Goal: Task Accomplishment & Management: Use online tool/utility

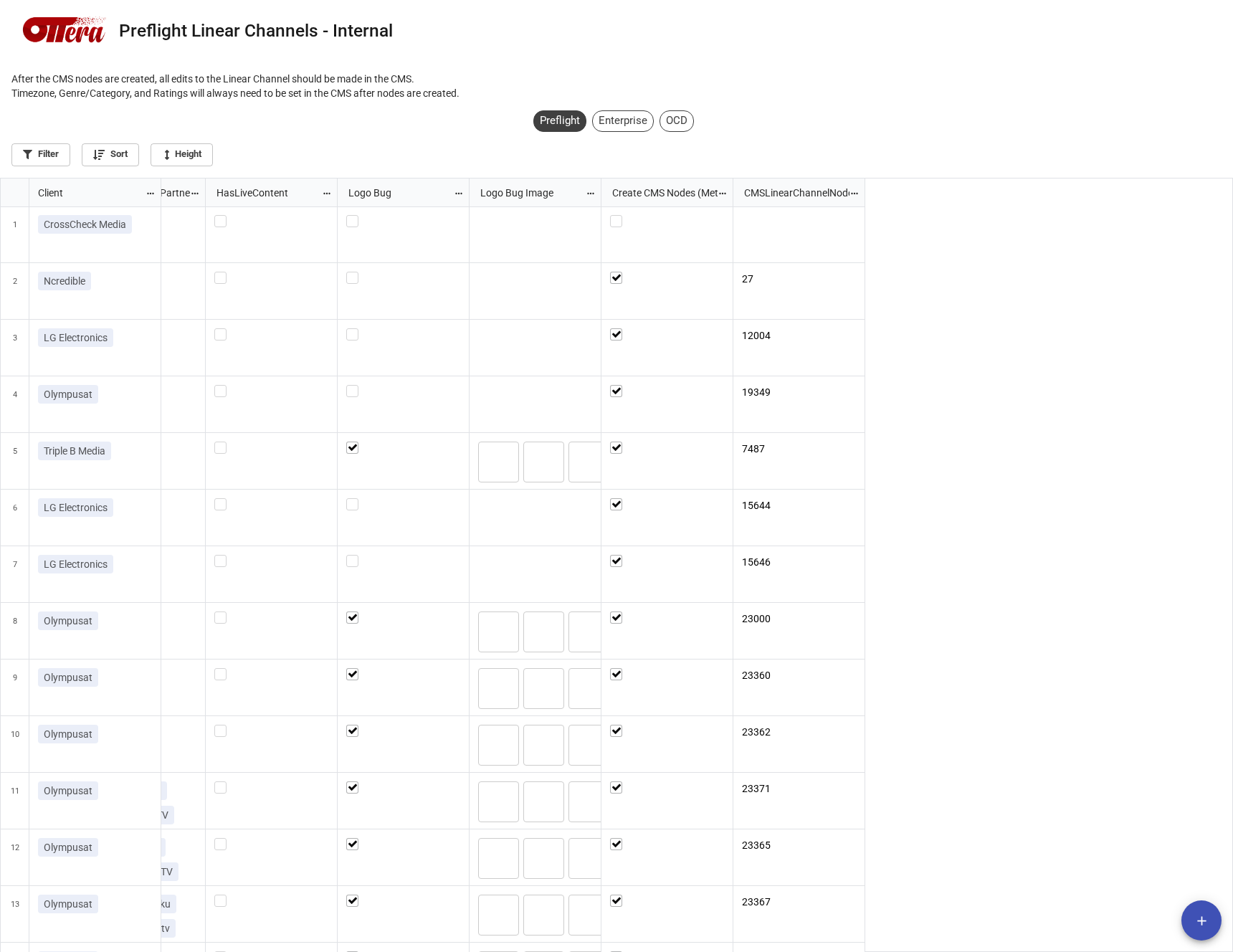
scroll to position [1, 2676]
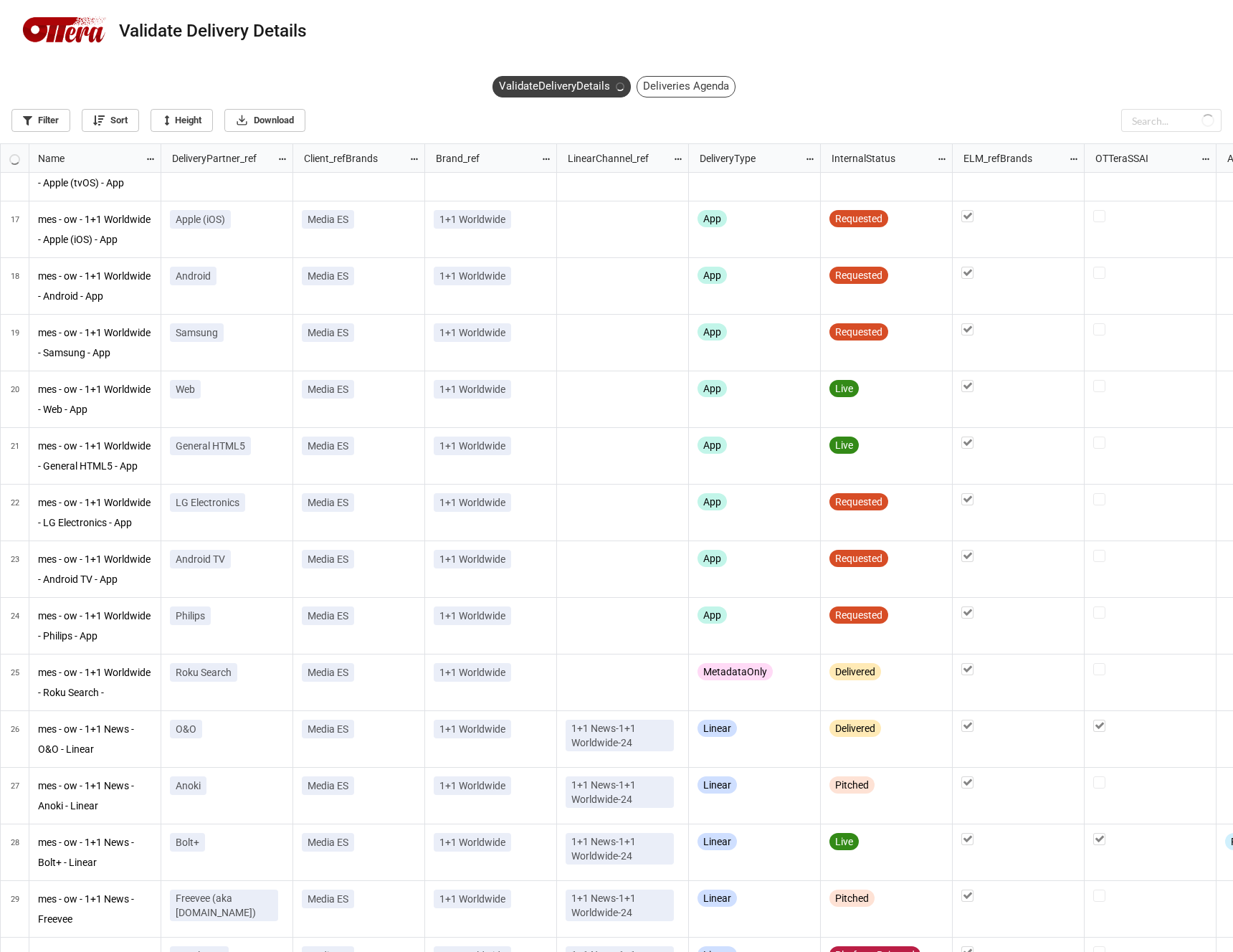
scroll to position [800, 1224]
checkbox input "false"
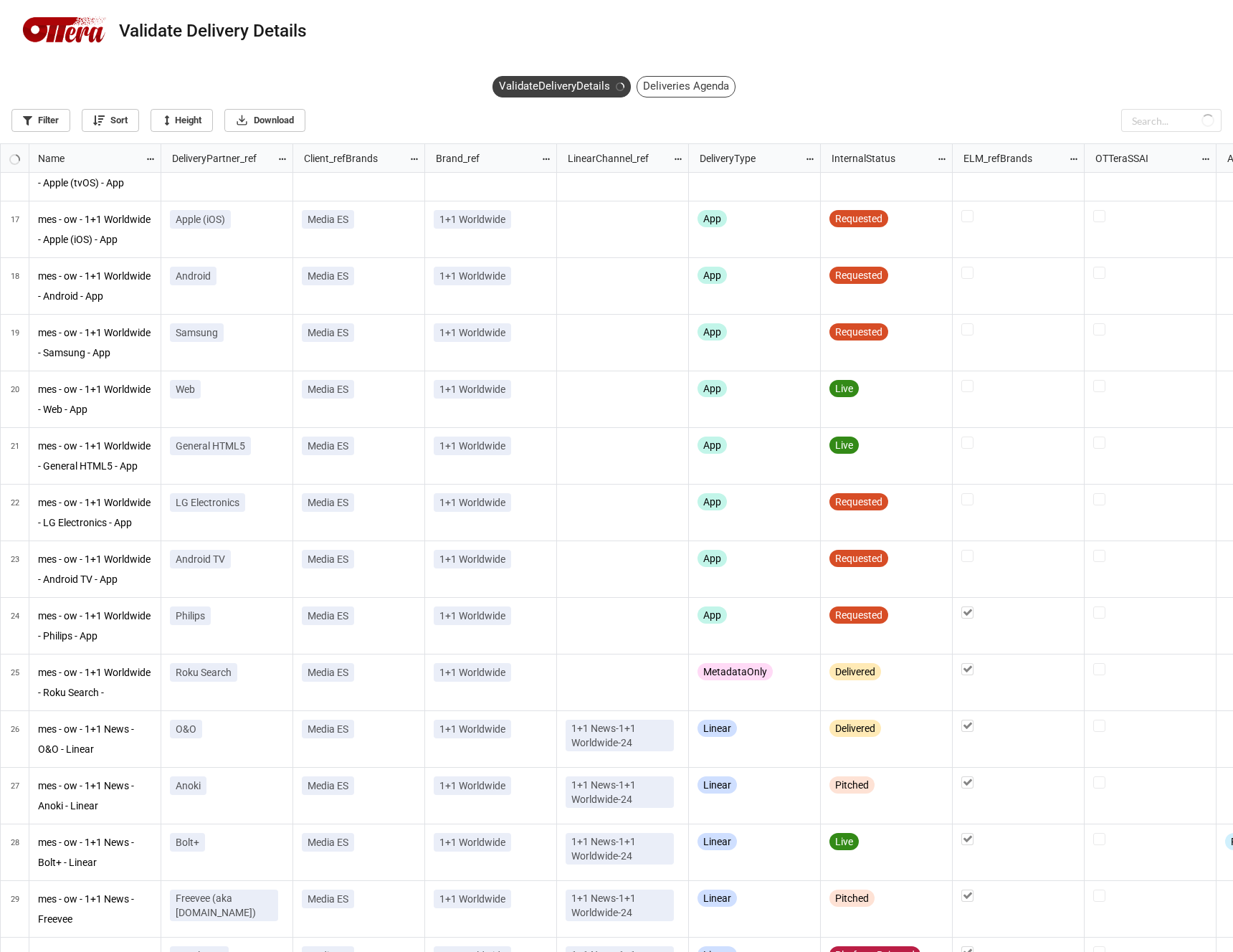
checkbox input "false"
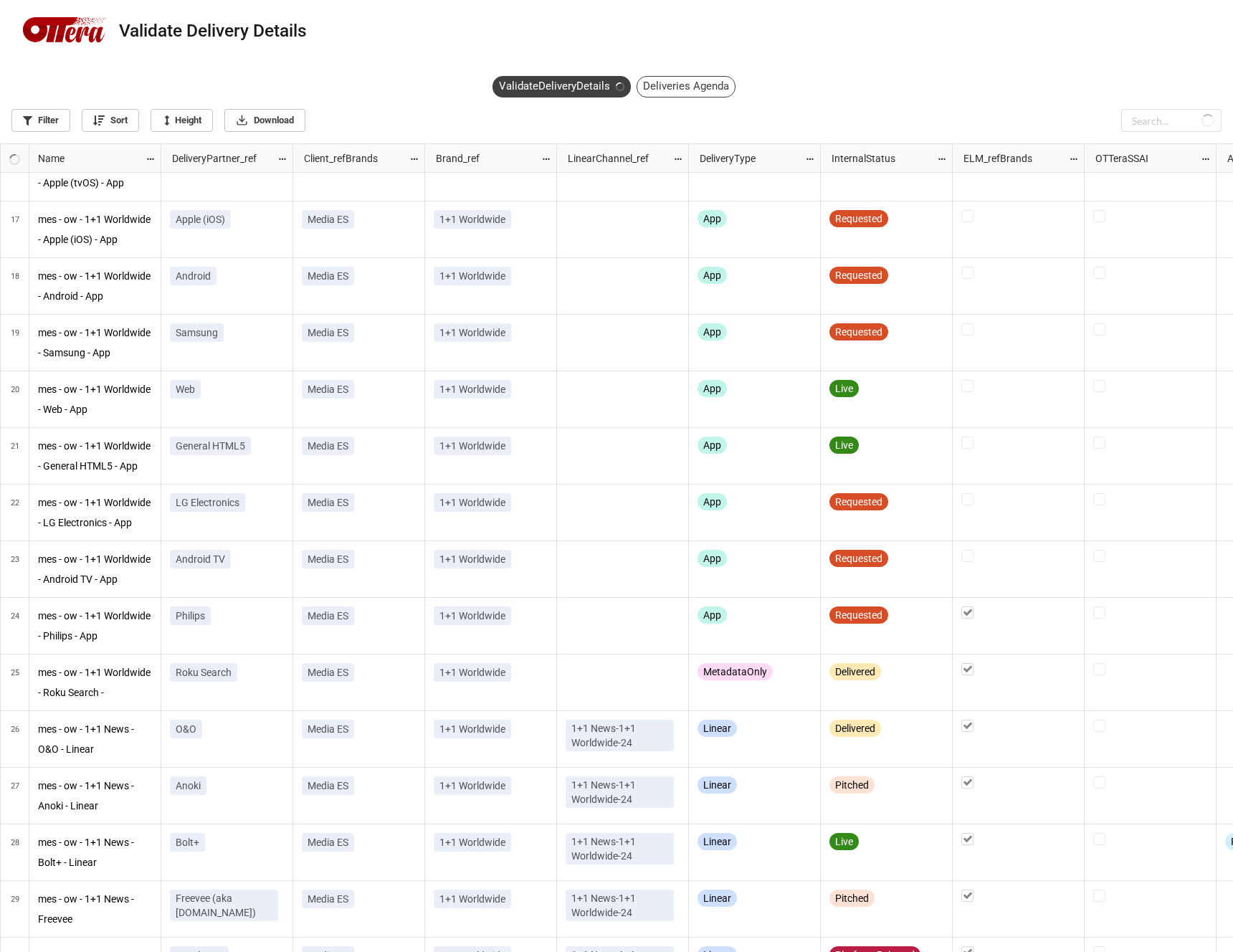
checkbox input "false"
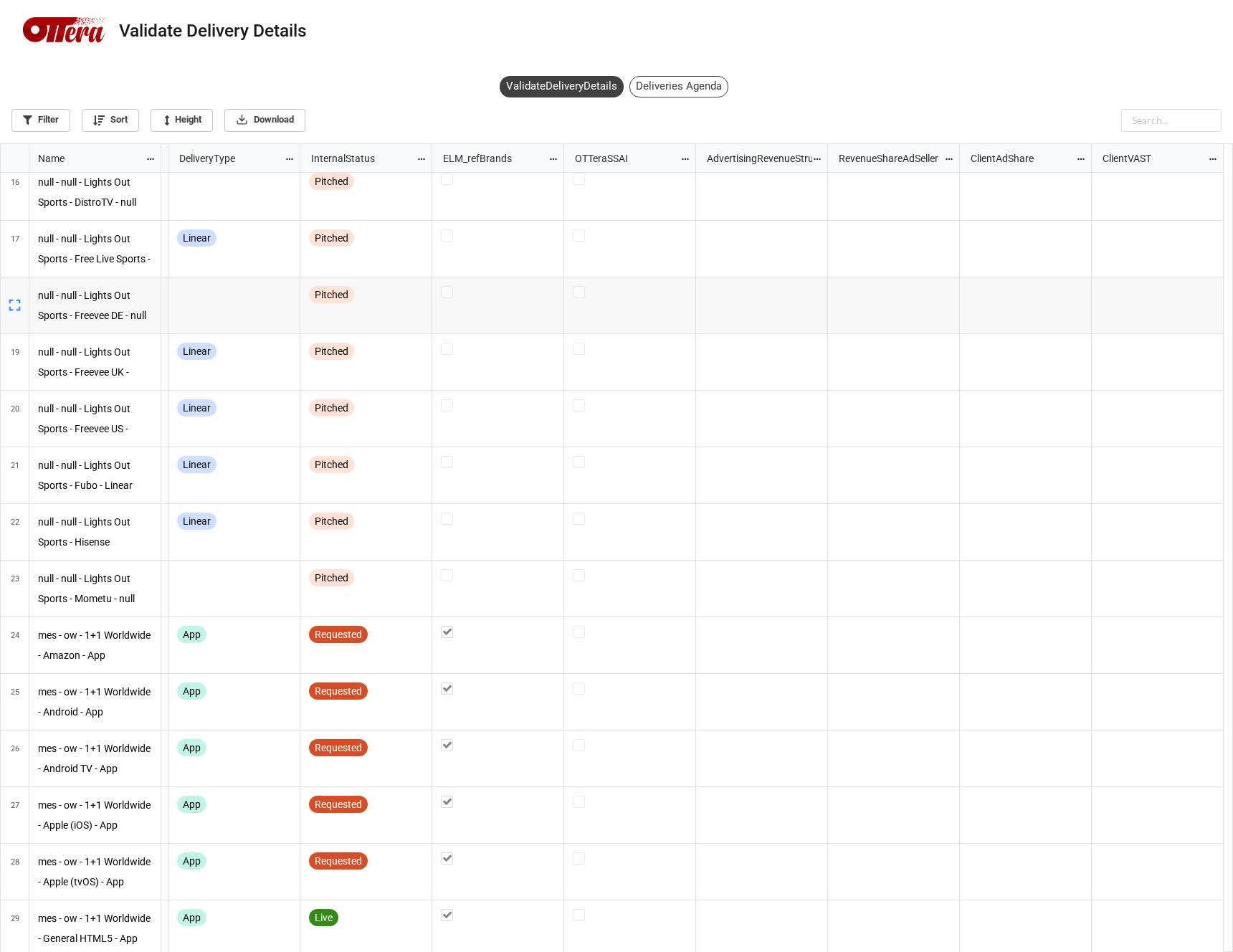
scroll to position [858, 712]
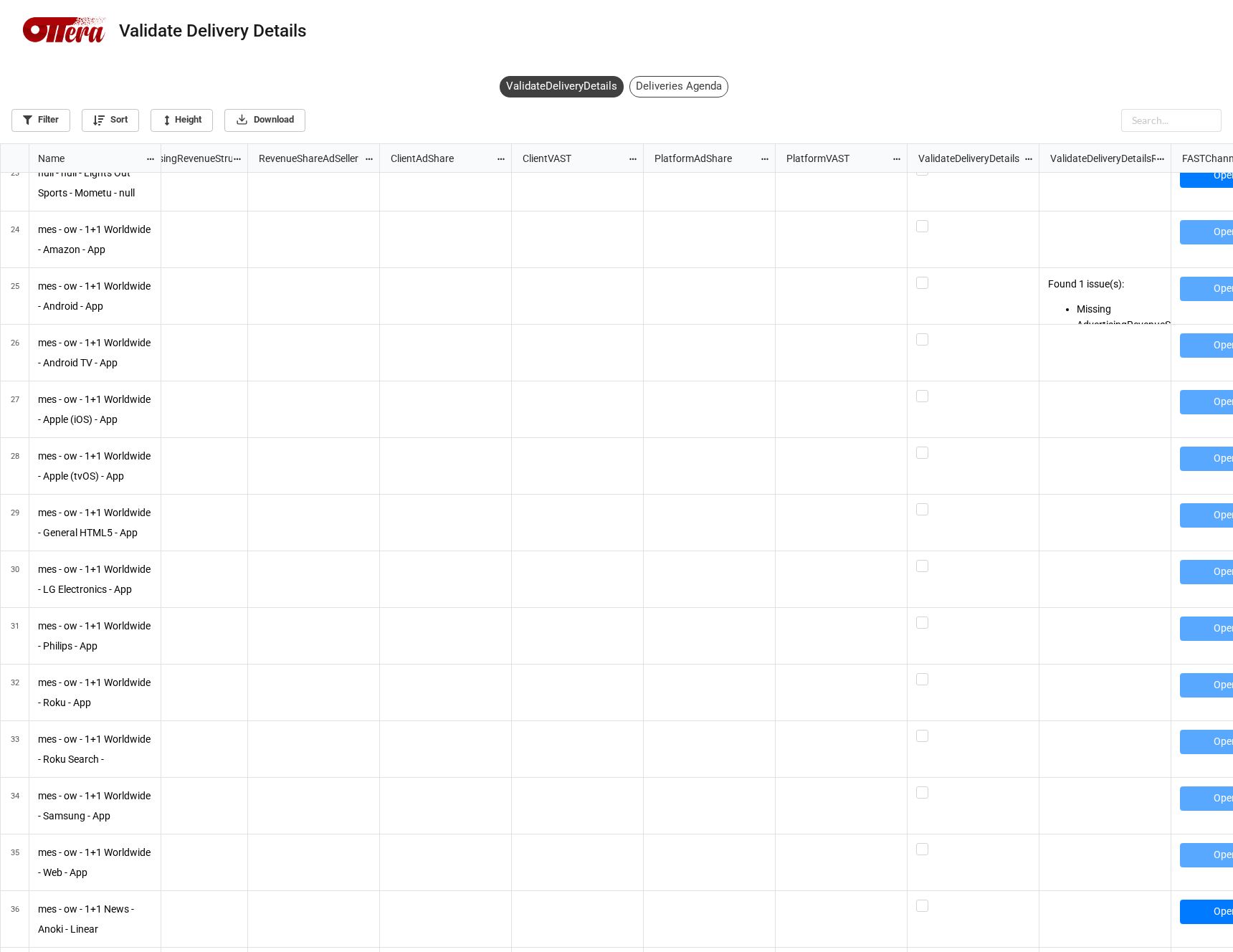
click at [661, 91] on div "Deliveries Agenda" at bounding box center [679, 87] width 99 height 21
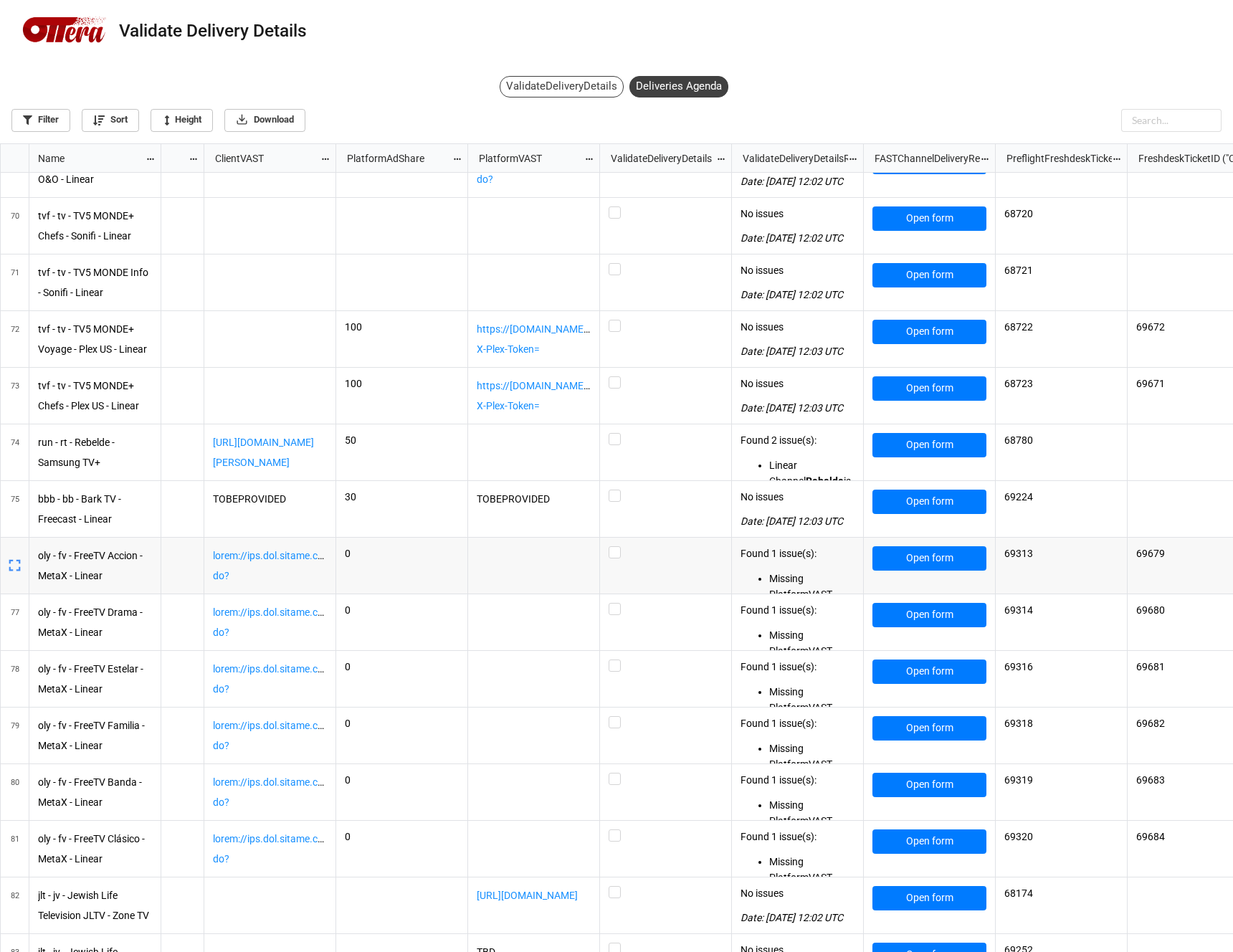
click at [970, 82] on div "ValidateDeliveryDetails Deliveries Agenda Filter Sort Height Download" at bounding box center [616, 107] width 1233 height 73
click at [958, 71] on div "ValidateDeliveryDetails Deliveries Agenda Filter Sort Height Download" at bounding box center [616, 107] width 1233 height 73
click at [995, 73] on div "ValidateDeliveryDetails Deliveries Agenda Filter Sort Height Download" at bounding box center [616, 107] width 1233 height 73
click at [582, 93] on div "ValidateDeliveryDetails" at bounding box center [561, 87] width 124 height 21
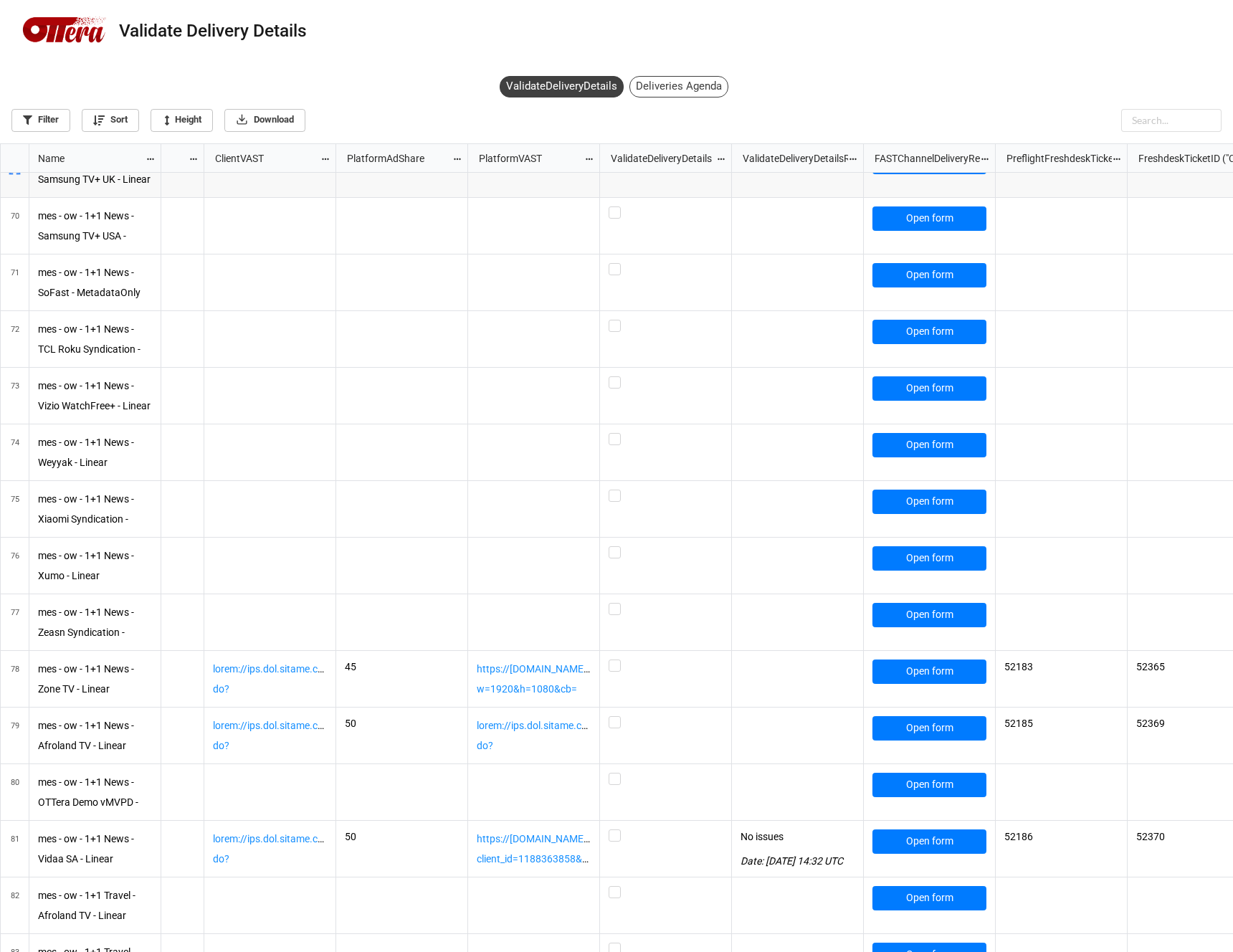
click at [1030, 92] on div "ValidateDeliveryDetails Deliveries Agenda Filter Sort Height Download" at bounding box center [616, 107] width 1233 height 73
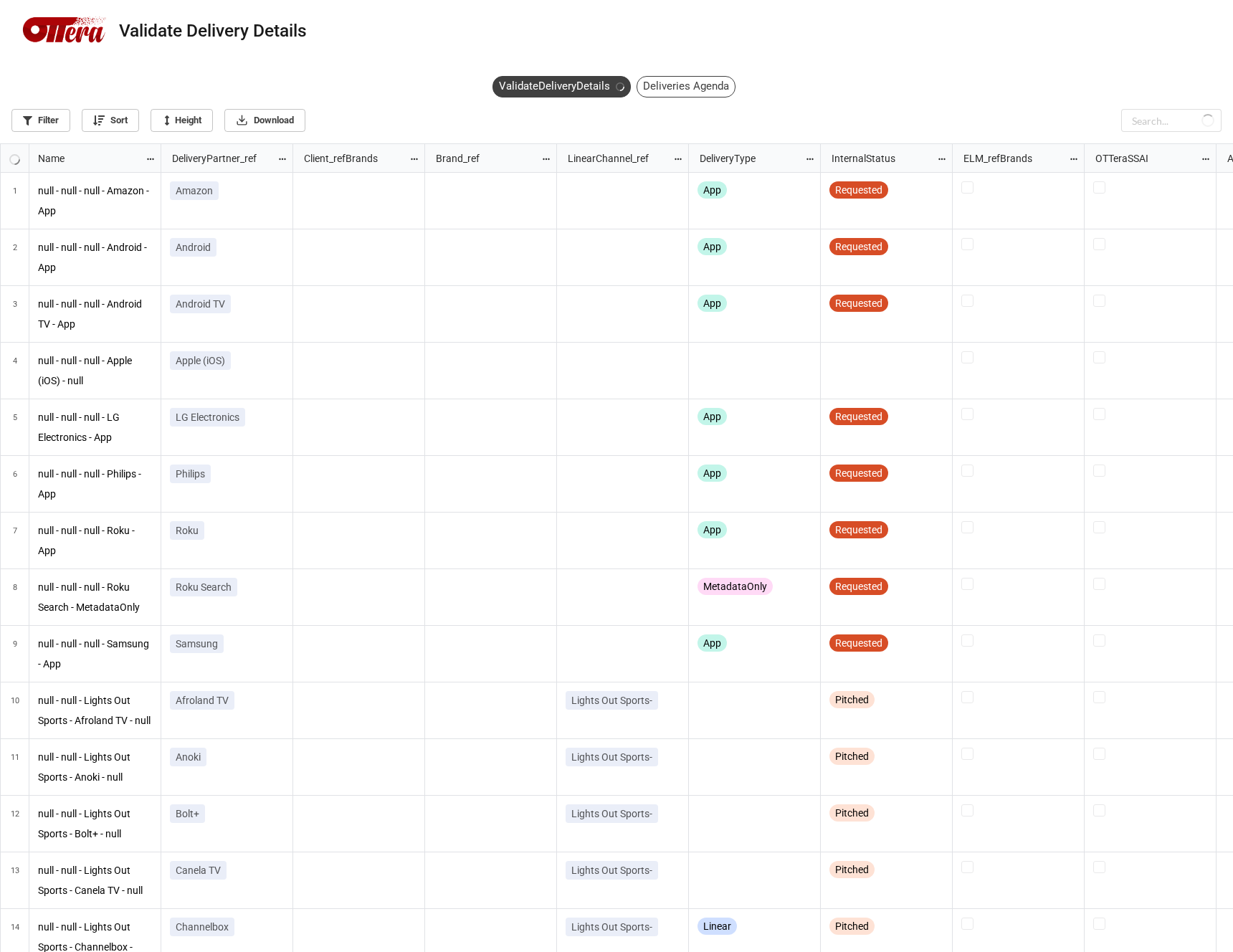
scroll to position [800, 1224]
checkbox input "true"
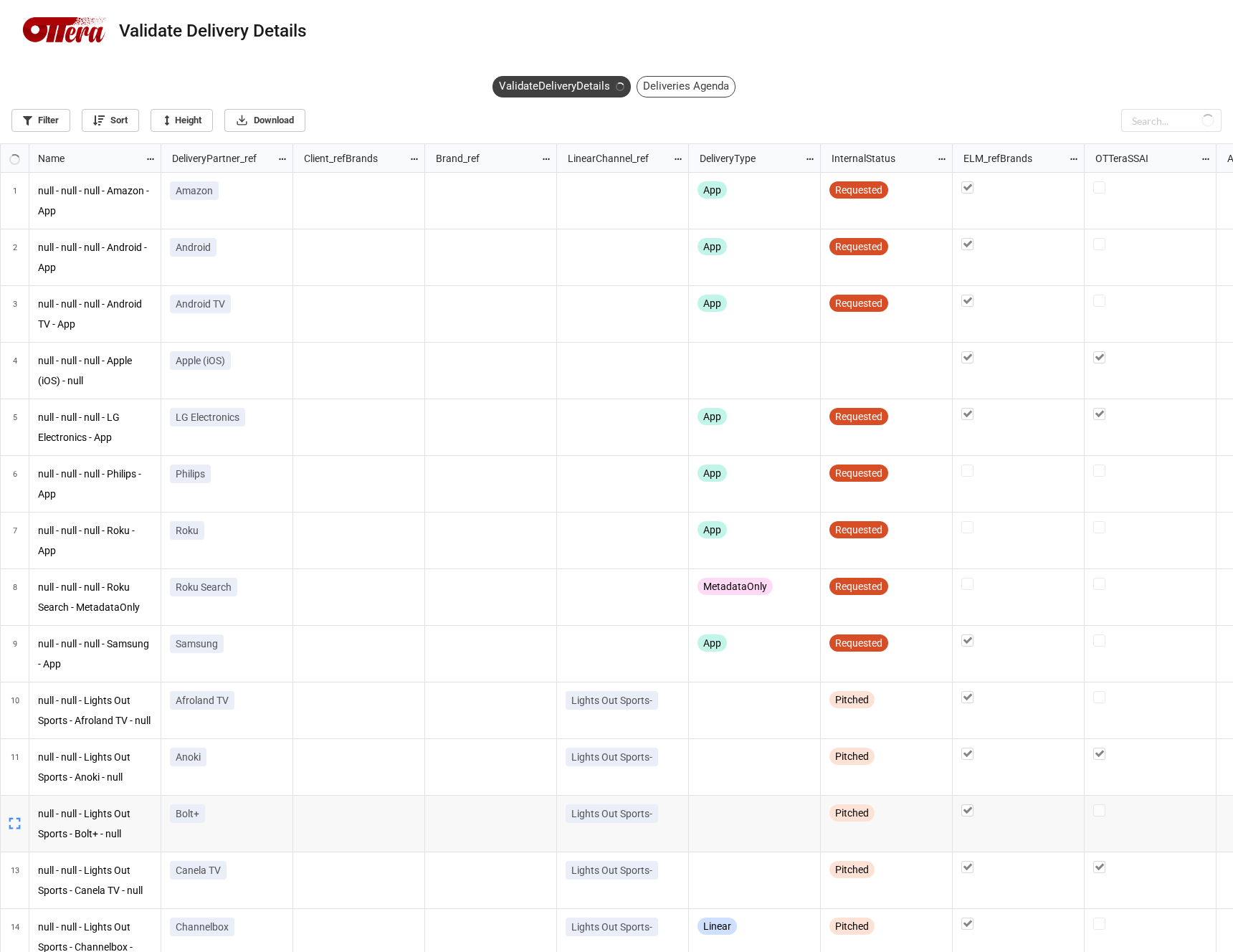
checkbox input "true"
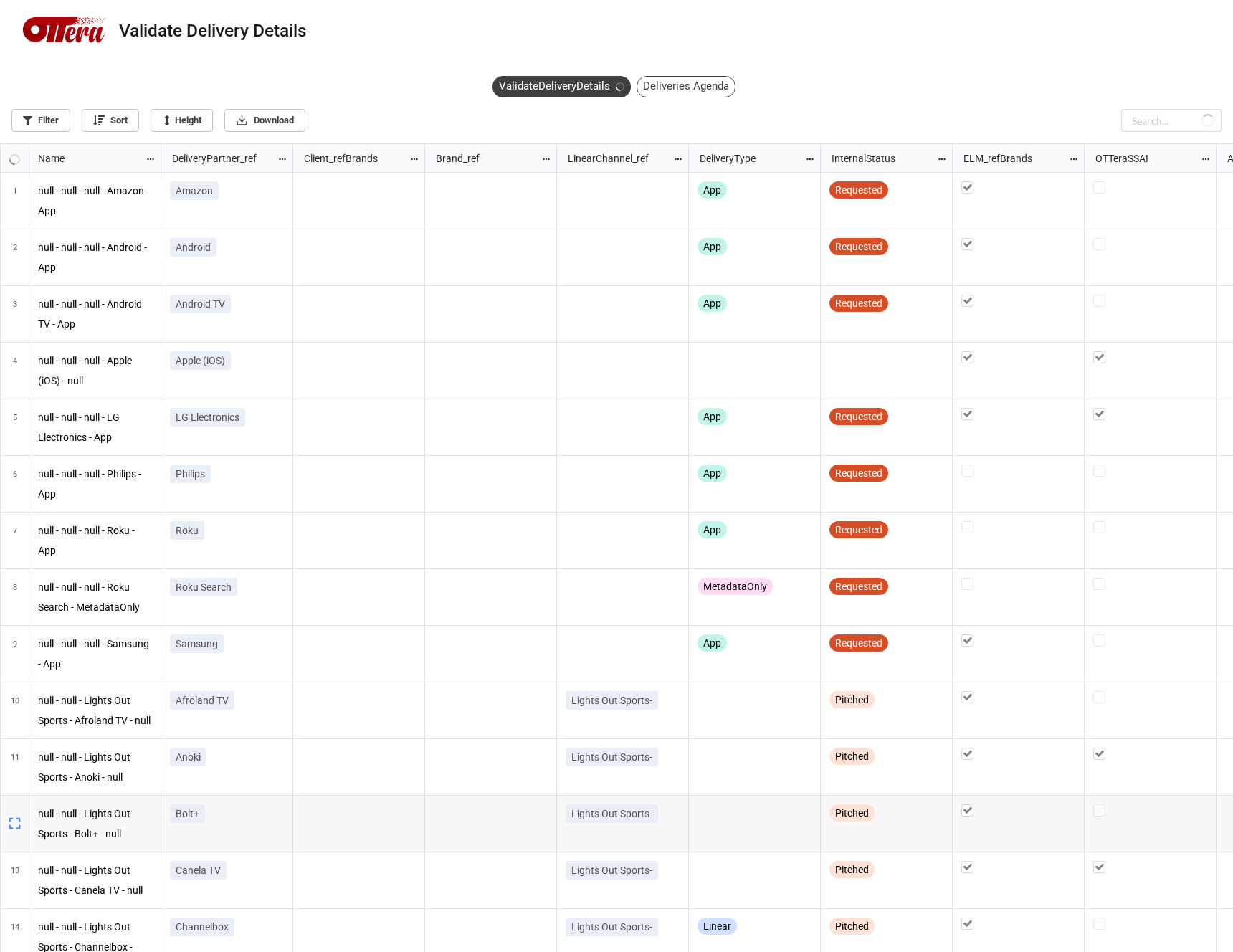
checkbox input "true"
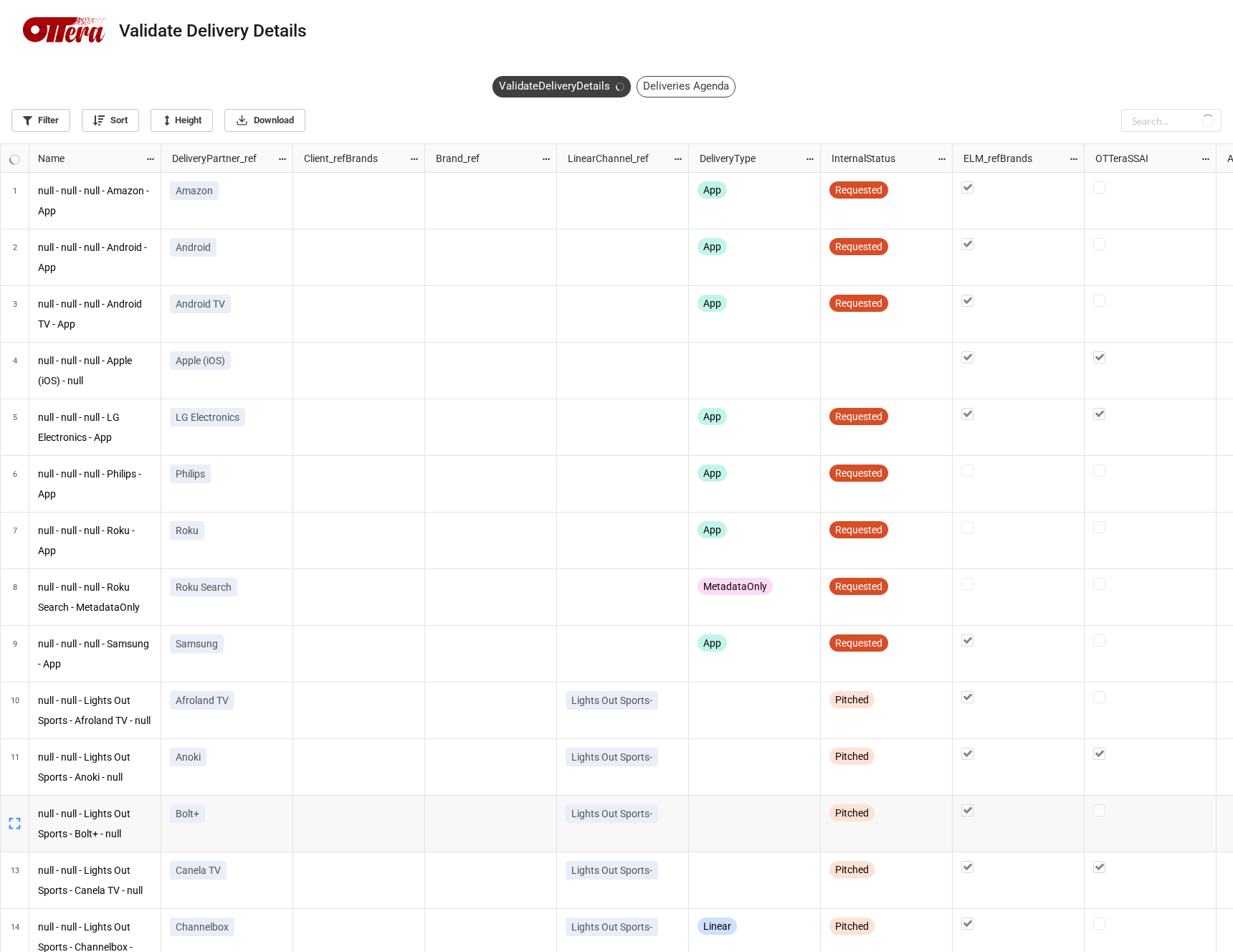
checkbox input "true"
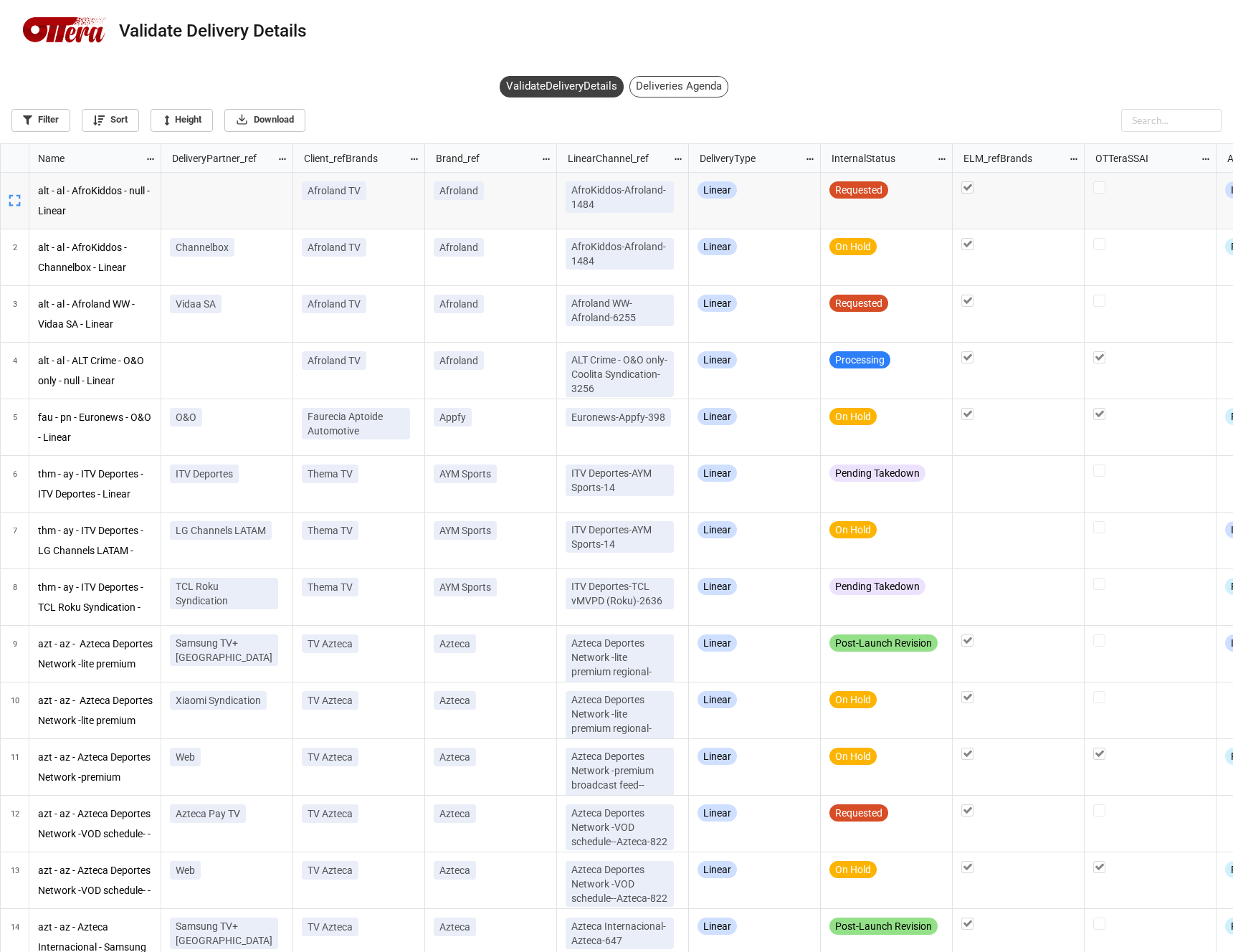
click at [390, 90] on div "ValidateDeliveryDetails Deliveries Agenda Filter Sort Height Download" at bounding box center [616, 107] width 1233 height 73
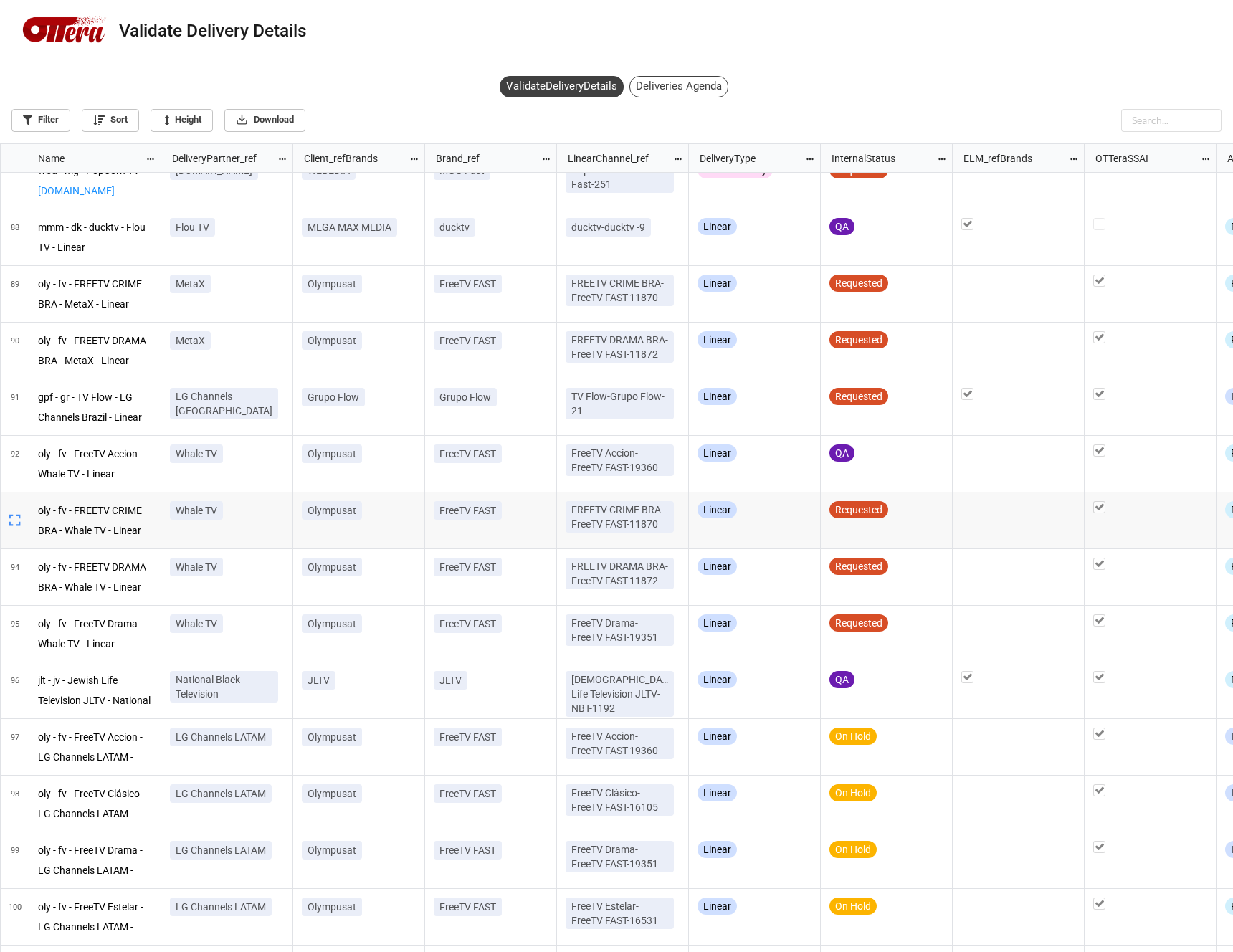
scroll to position [3902, 0]
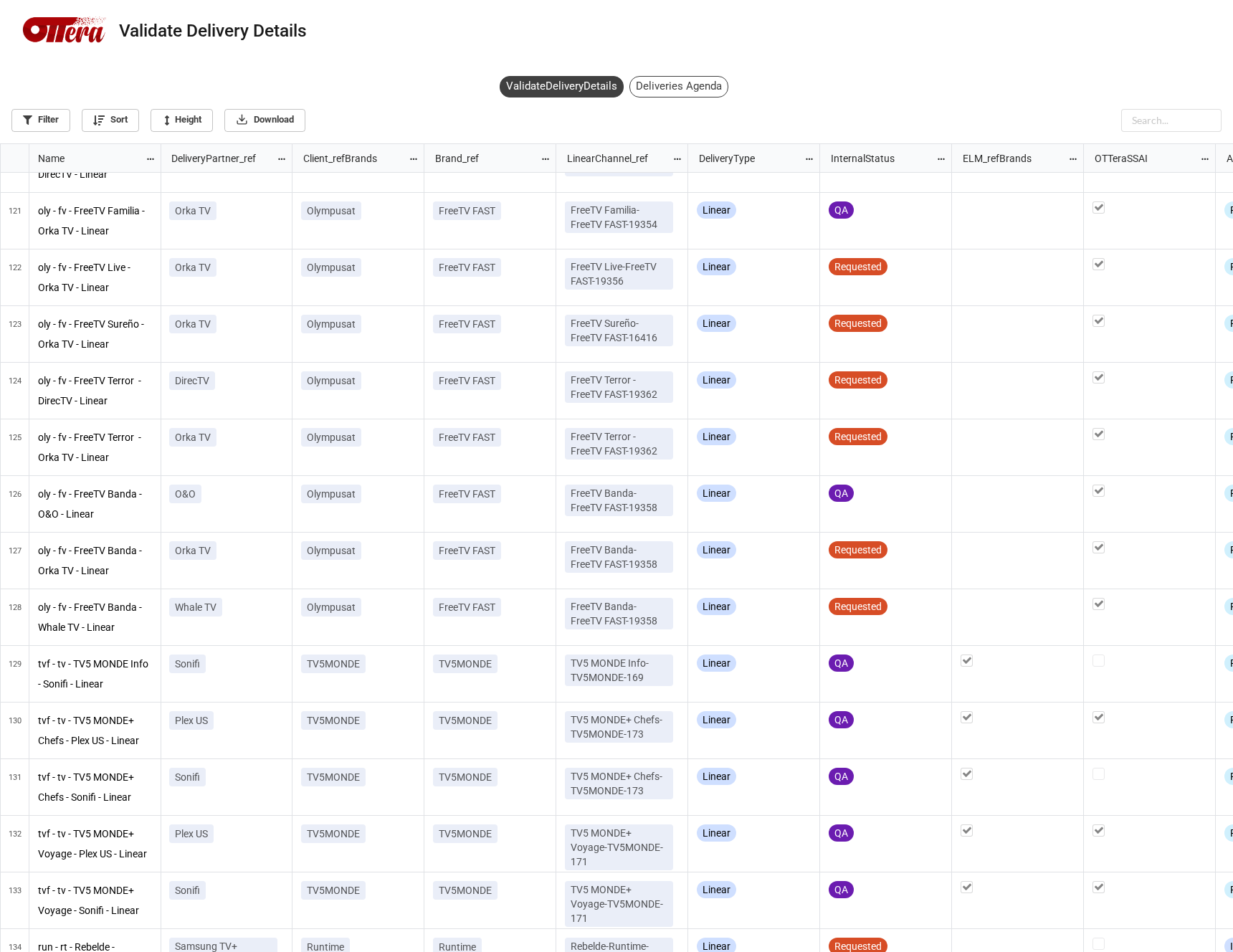
click at [638, 87] on div "Deliveries Agenda" at bounding box center [679, 87] width 99 height 21
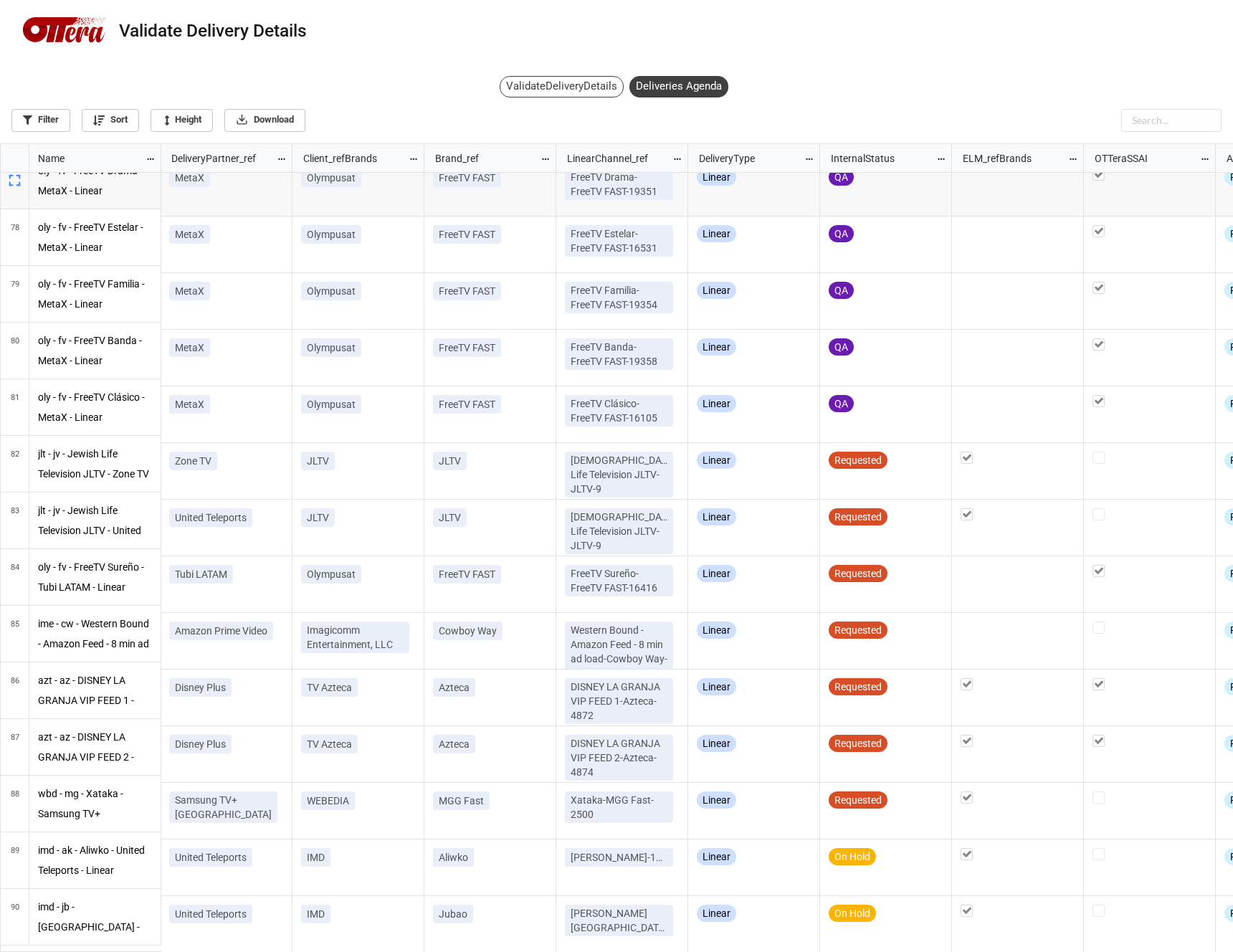
click at [600, 88] on div "ValidateDeliveryDetails" at bounding box center [561, 87] width 124 height 21
checkbox input "true"
checkbox input "false"
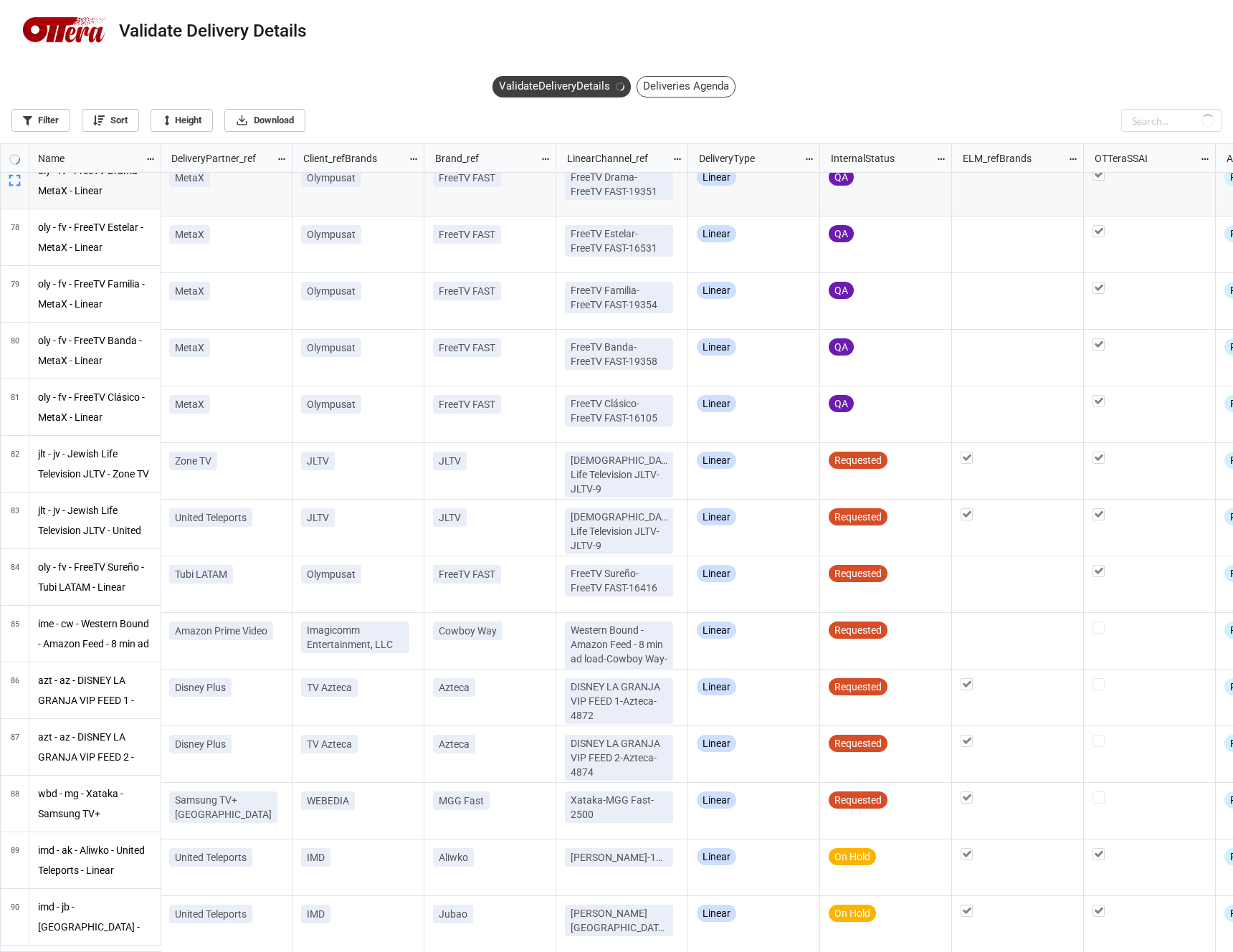
checkbox input "true"
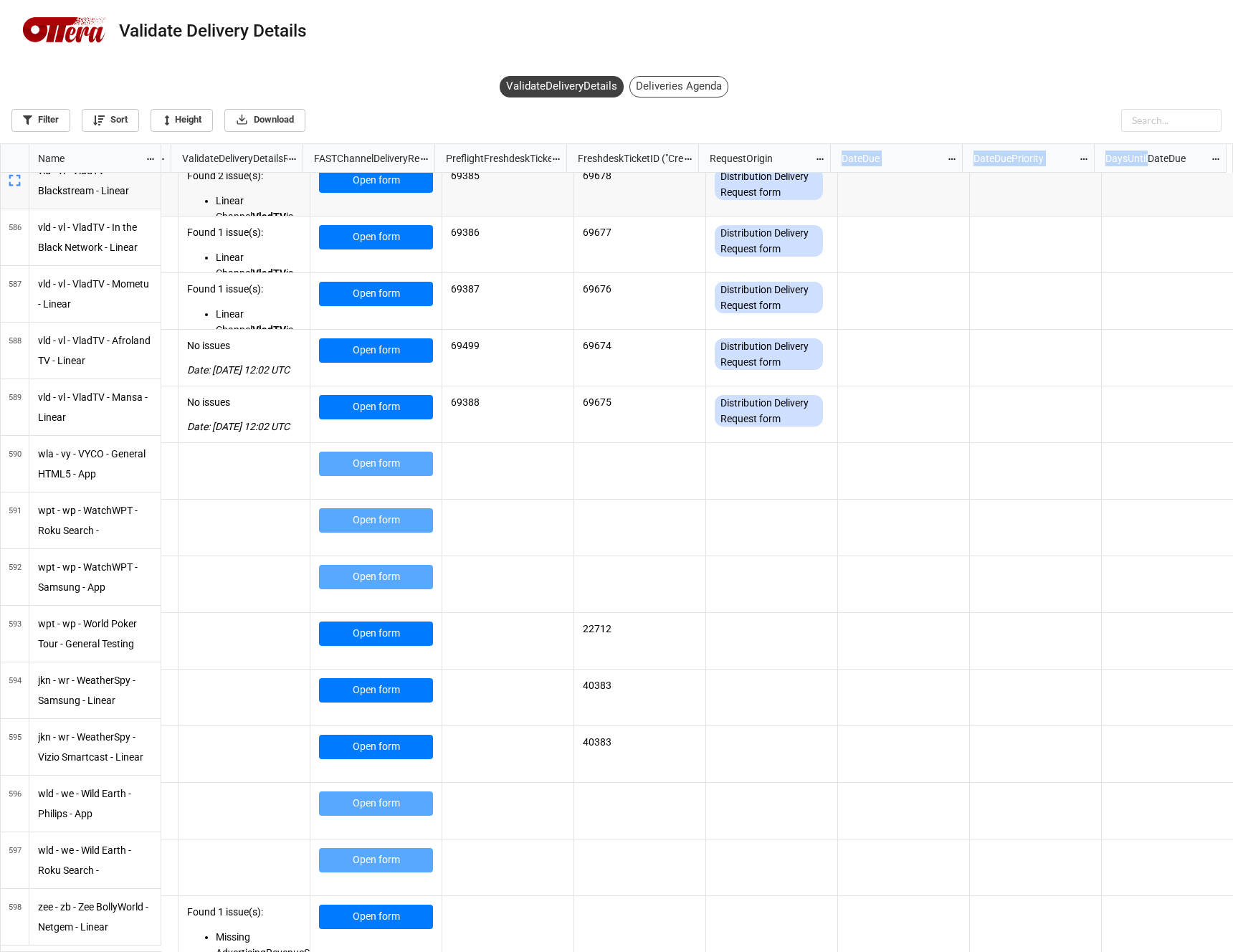
drag, startPoint x: 1151, startPoint y: 157, endPoint x: 831, endPoint y: 165, distance: 320.1
click at [1029, 152] on div "DateDuePriority" at bounding box center [1021, 158] width 114 height 15
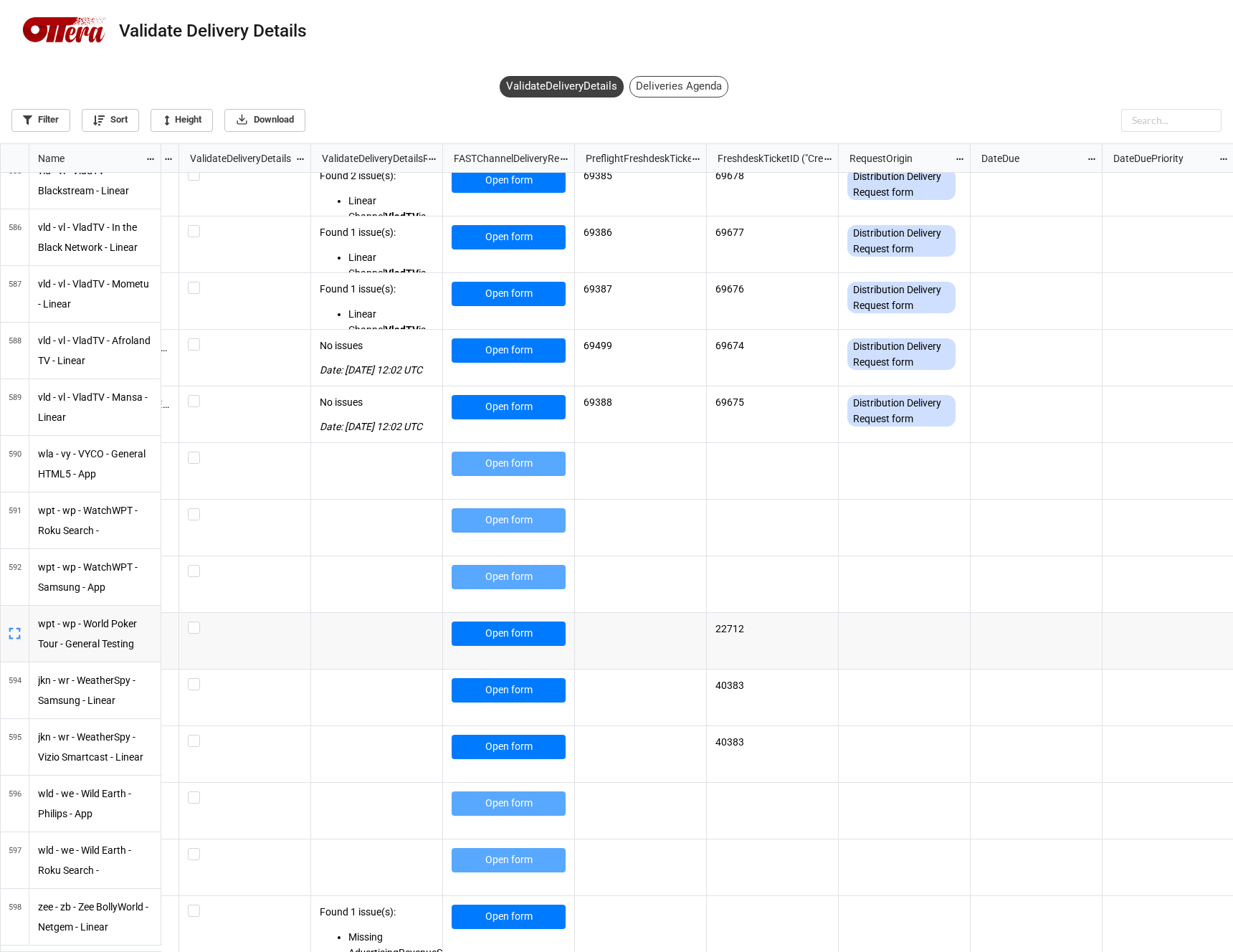
scroll to position [0, 1790]
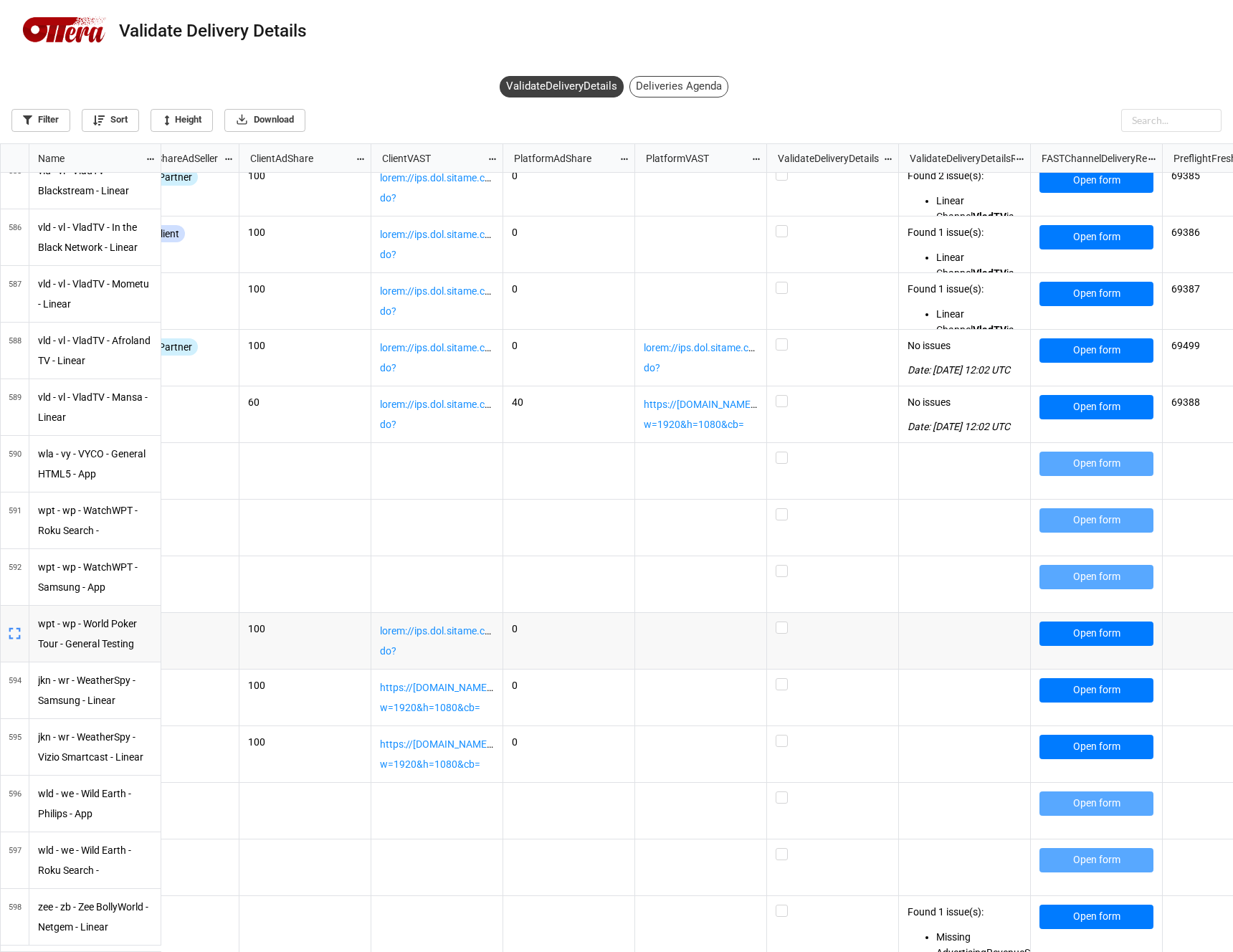
click at [885, 160] on icon "grid" at bounding box center [888, 158] width 10 height 10
click at [858, 0] on div at bounding box center [616, 0] width 1233 height 0
click at [858, 152] on div "ValidateDeliveryDetails" at bounding box center [826, 158] width 114 height 15
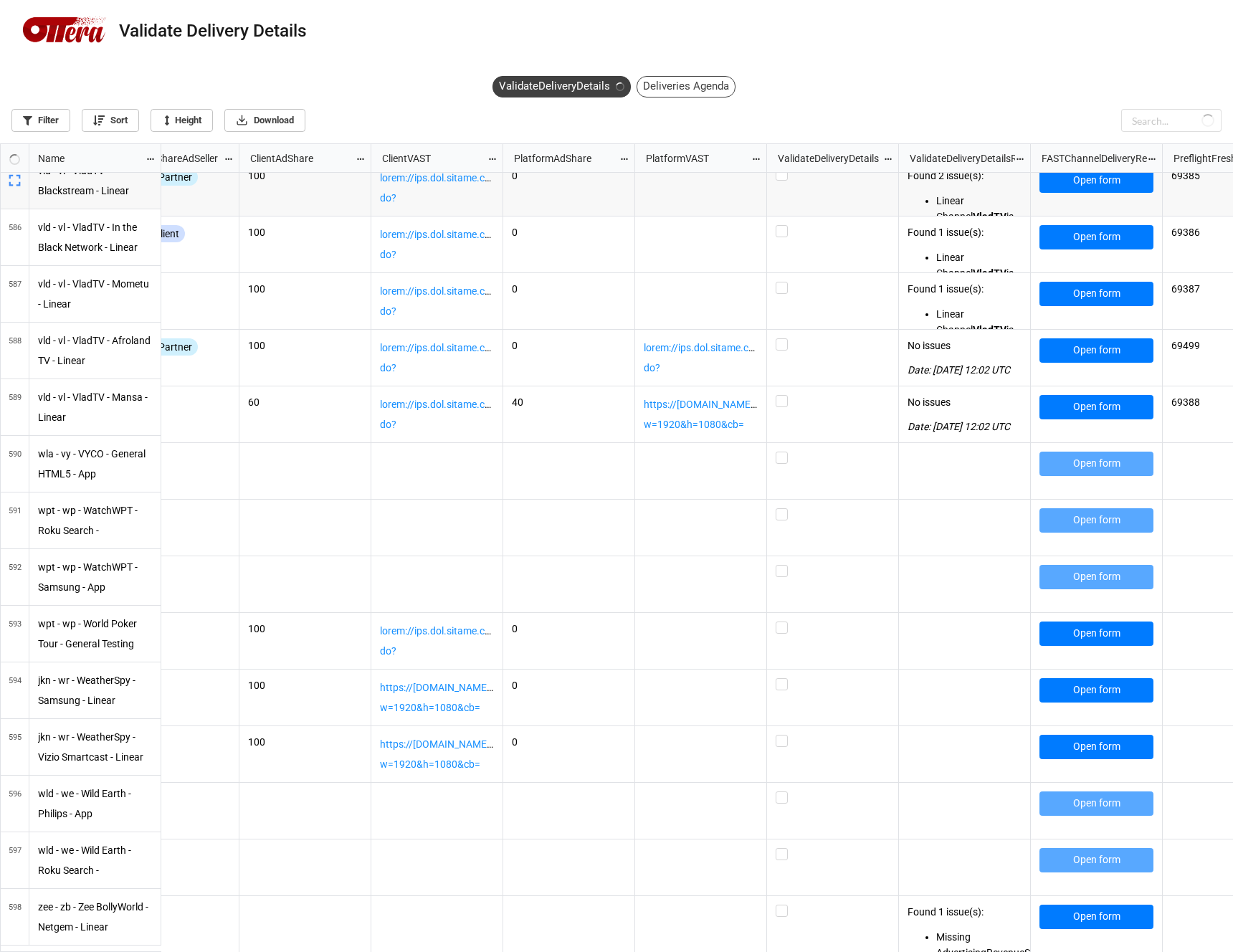
click at [21, 182] on icon "grid" at bounding box center [14, 180] width 20 height 20
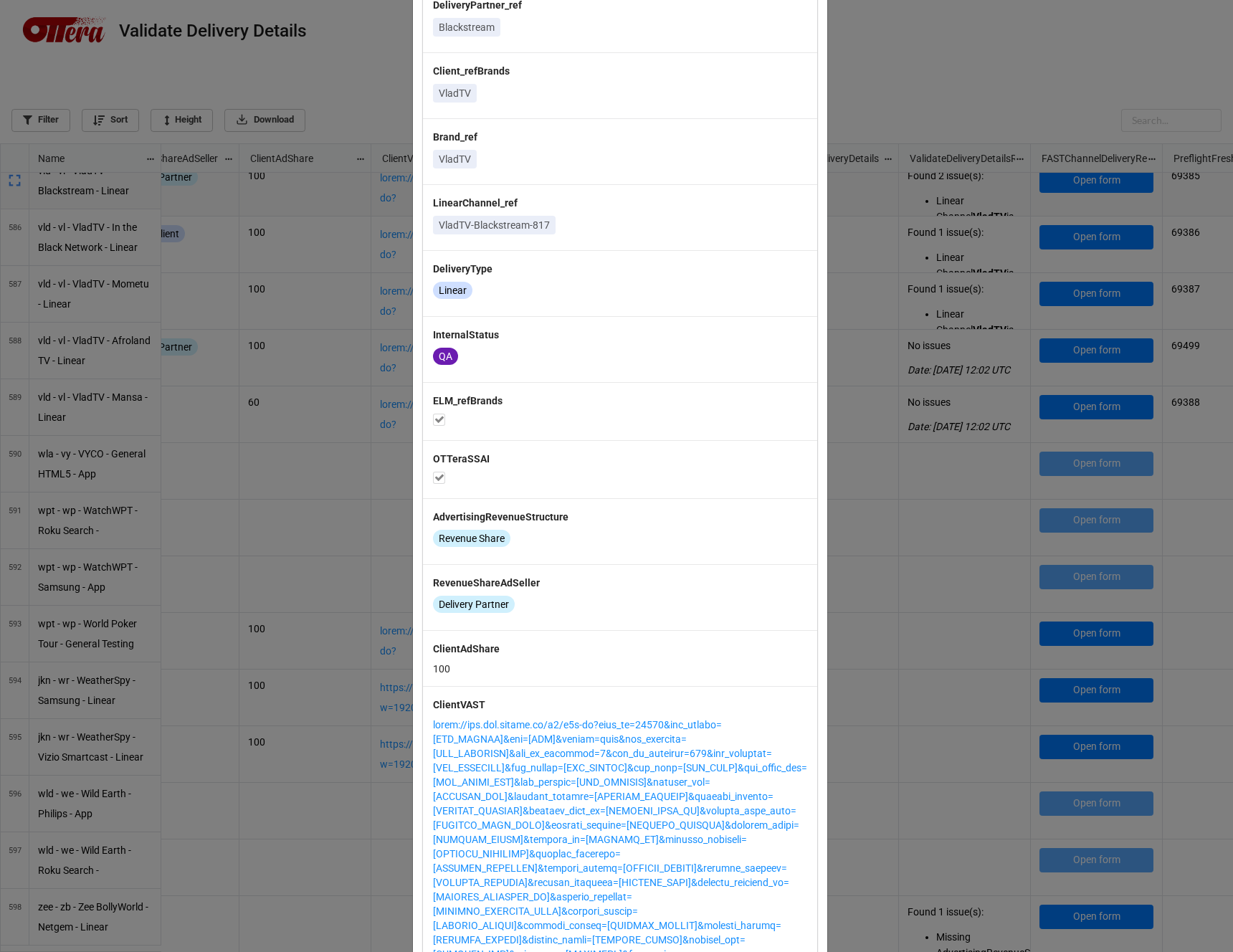
scroll to position [0, 0]
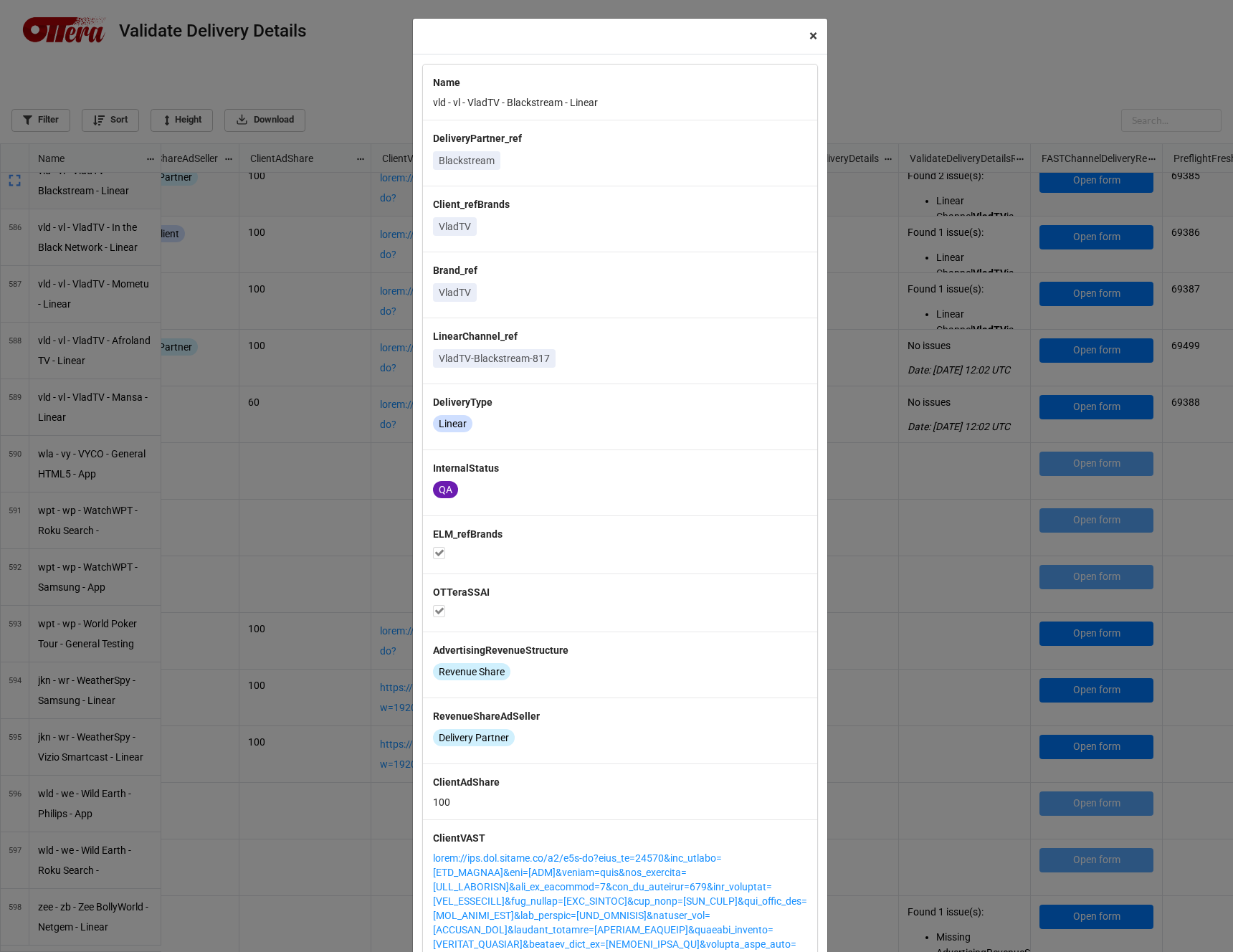
click at [809, 35] on span "×" at bounding box center [813, 36] width 8 height 17
